Goal: Transaction & Acquisition: Purchase product/service

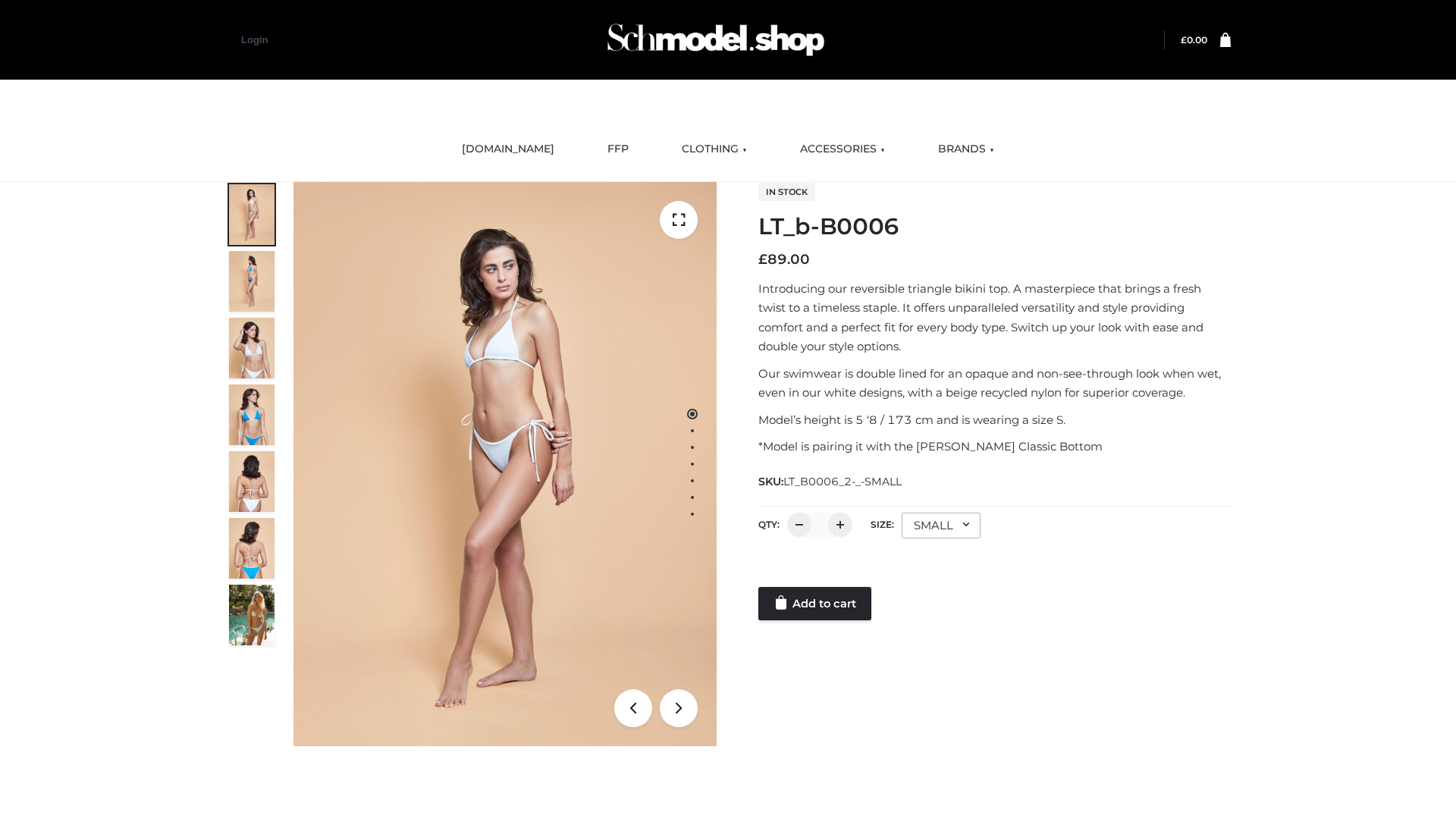
click at [815, 604] on link "Add to cart" at bounding box center [815, 603] width 113 height 34
